Goal: Check status

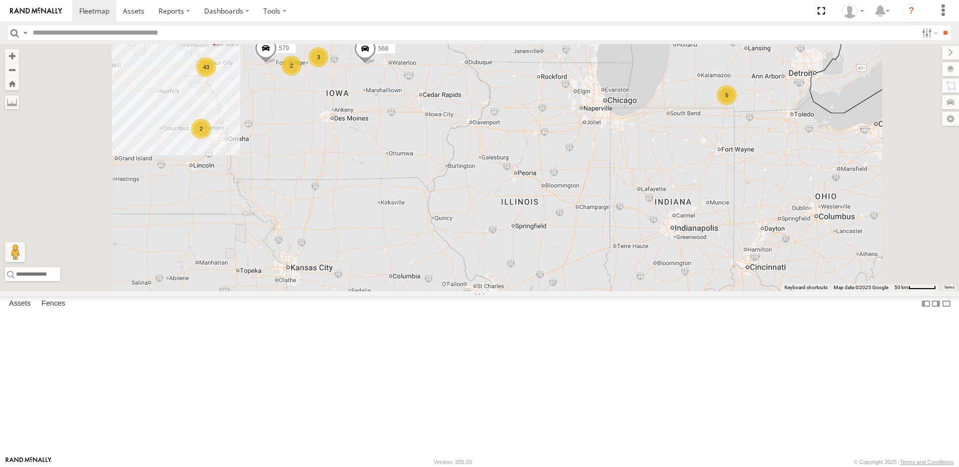
click at [328, 67] on div "3" at bounding box center [318, 57] width 20 height 20
click at [328, 67] on div "4" at bounding box center [318, 57] width 20 height 20
